Goal: Go to known website: Access a specific website the user already knows

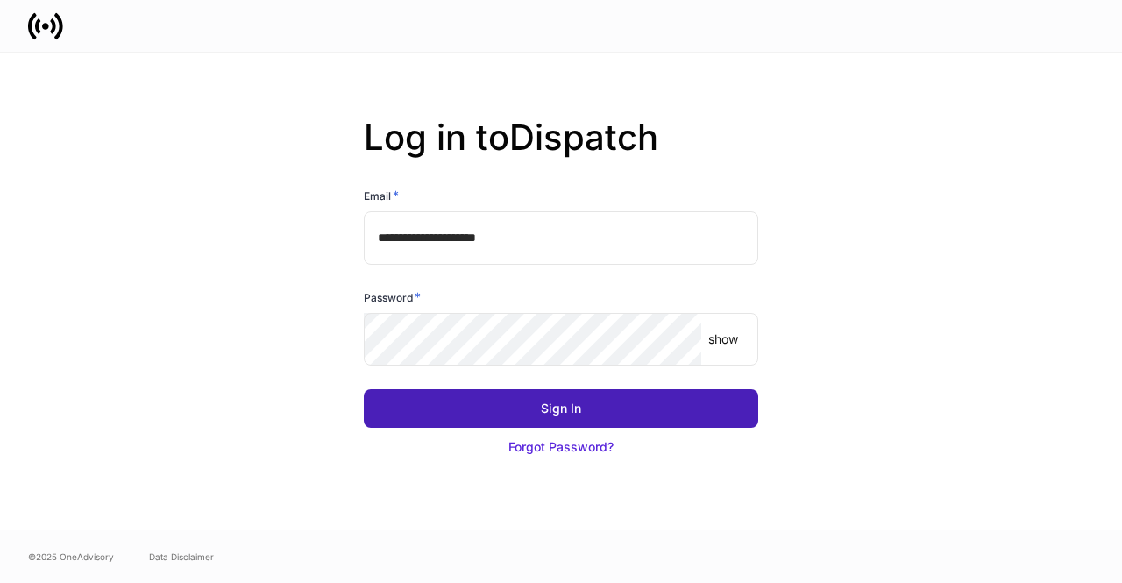
click at [531, 409] on button "Sign In" at bounding box center [561, 408] width 394 height 39
